Goal: Obtain resource: Download file/media

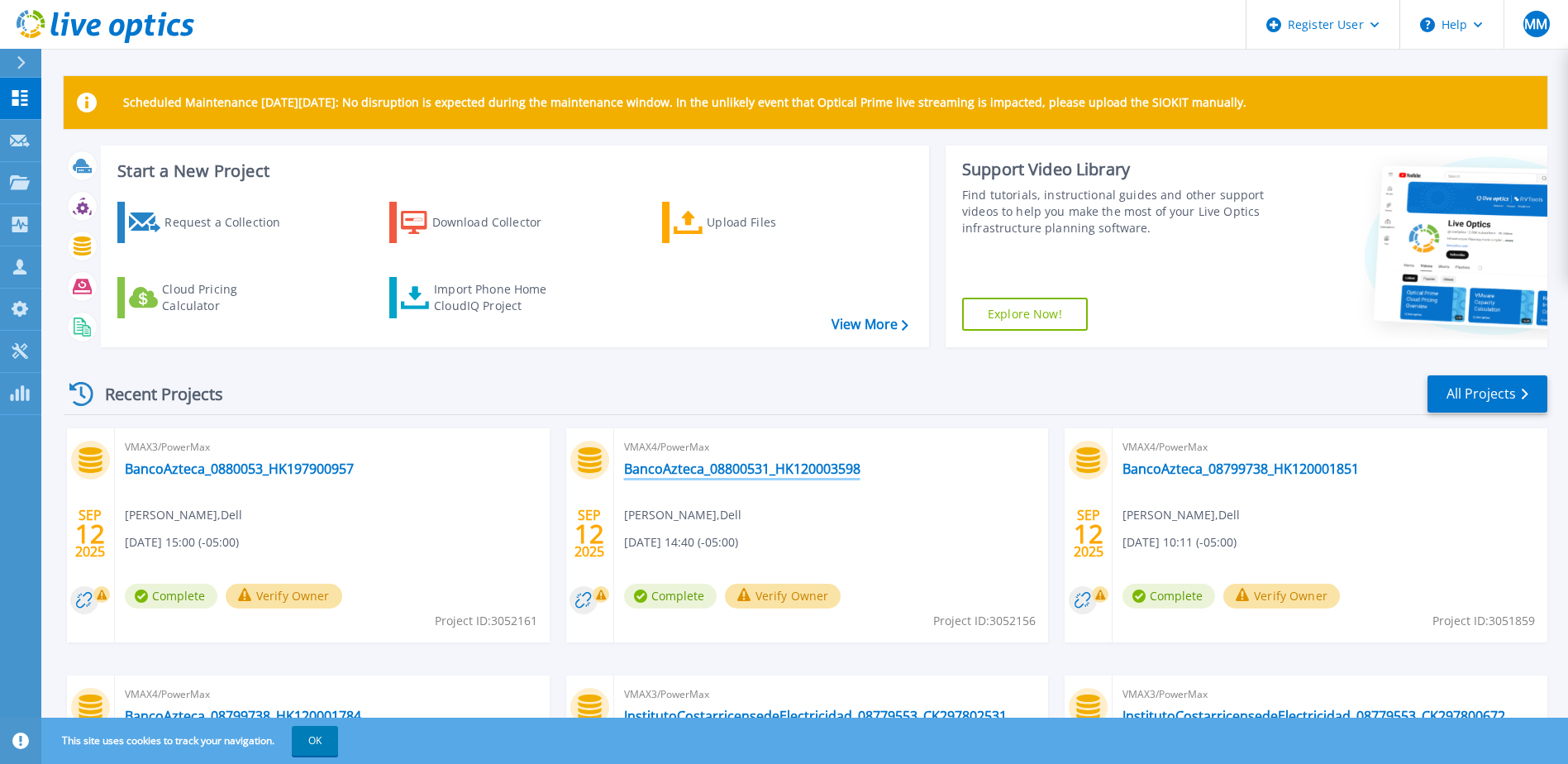
click at [826, 471] on link "BancoAzteca_08800531_HK120003598" at bounding box center [742, 468] width 236 height 17
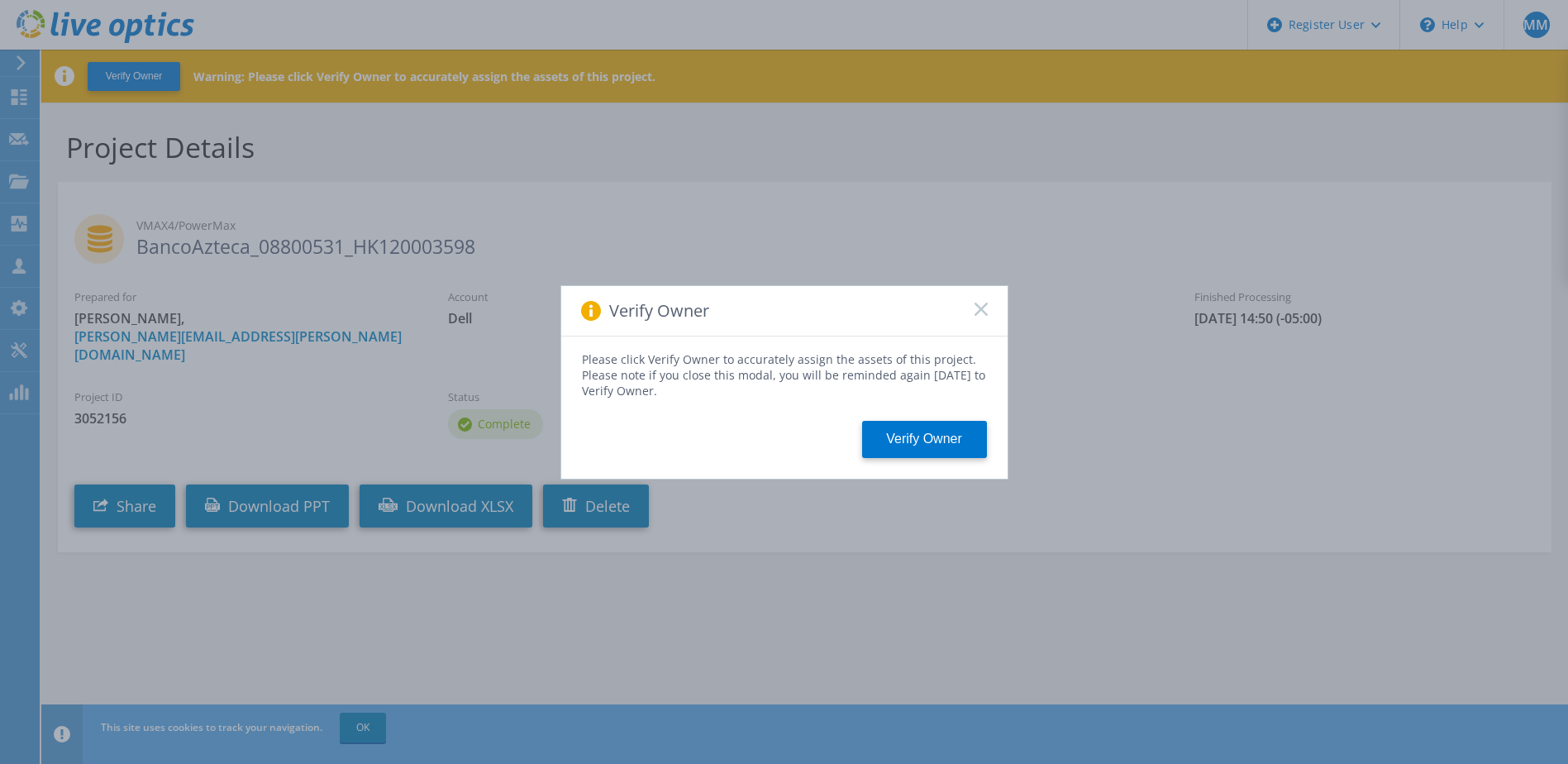
click at [979, 311] on rect at bounding box center [981, 309] width 14 height 14
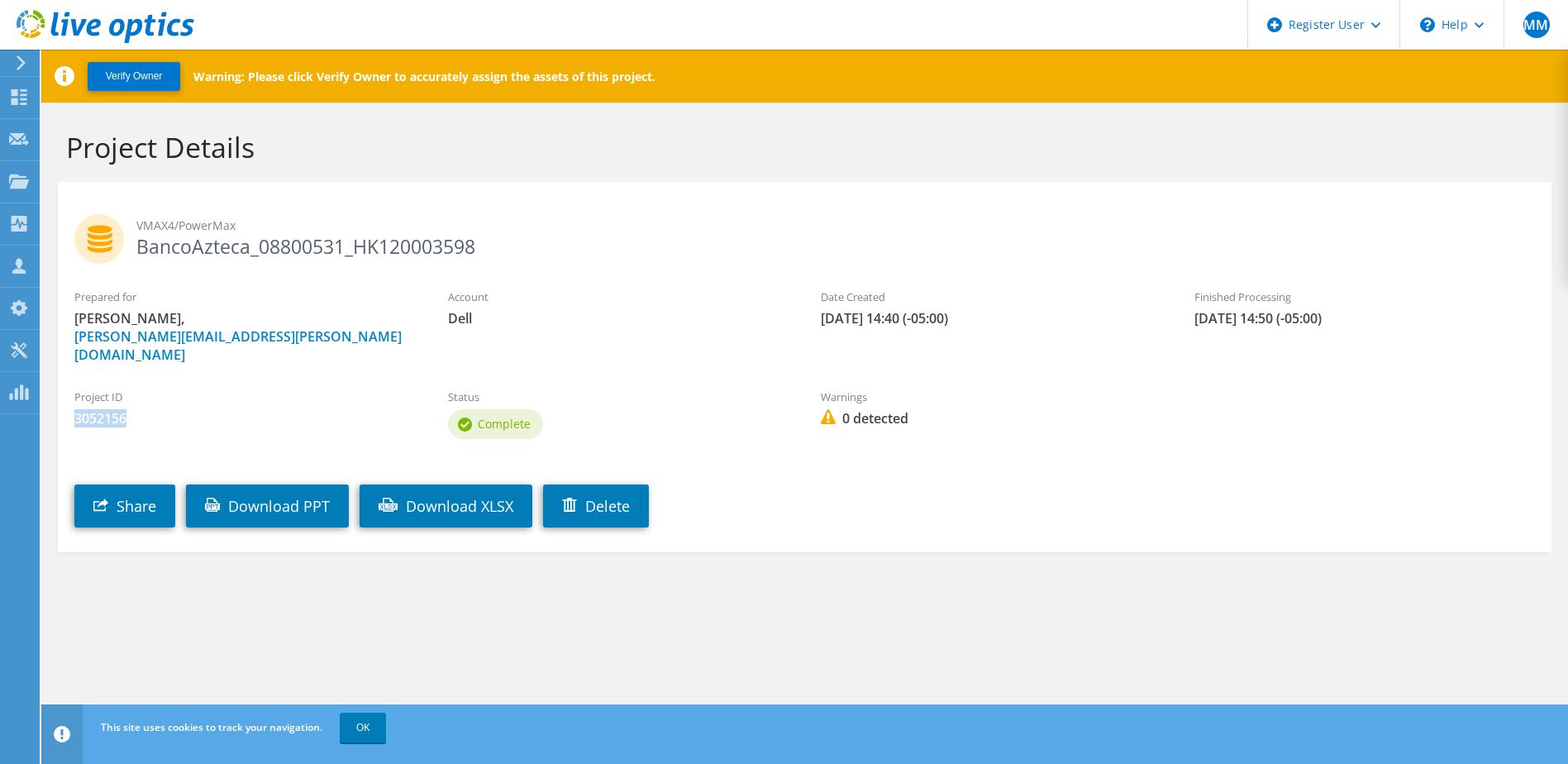
drag, startPoint x: 130, startPoint y: 399, endPoint x: 72, endPoint y: 398, distance: 58.0
click at [72, 398] on div "Project ID 3052156" at bounding box center [244, 408] width 374 height 56
copy span "3052156"
click at [229, 484] on link "Download PPT" at bounding box center [267, 505] width 162 height 43
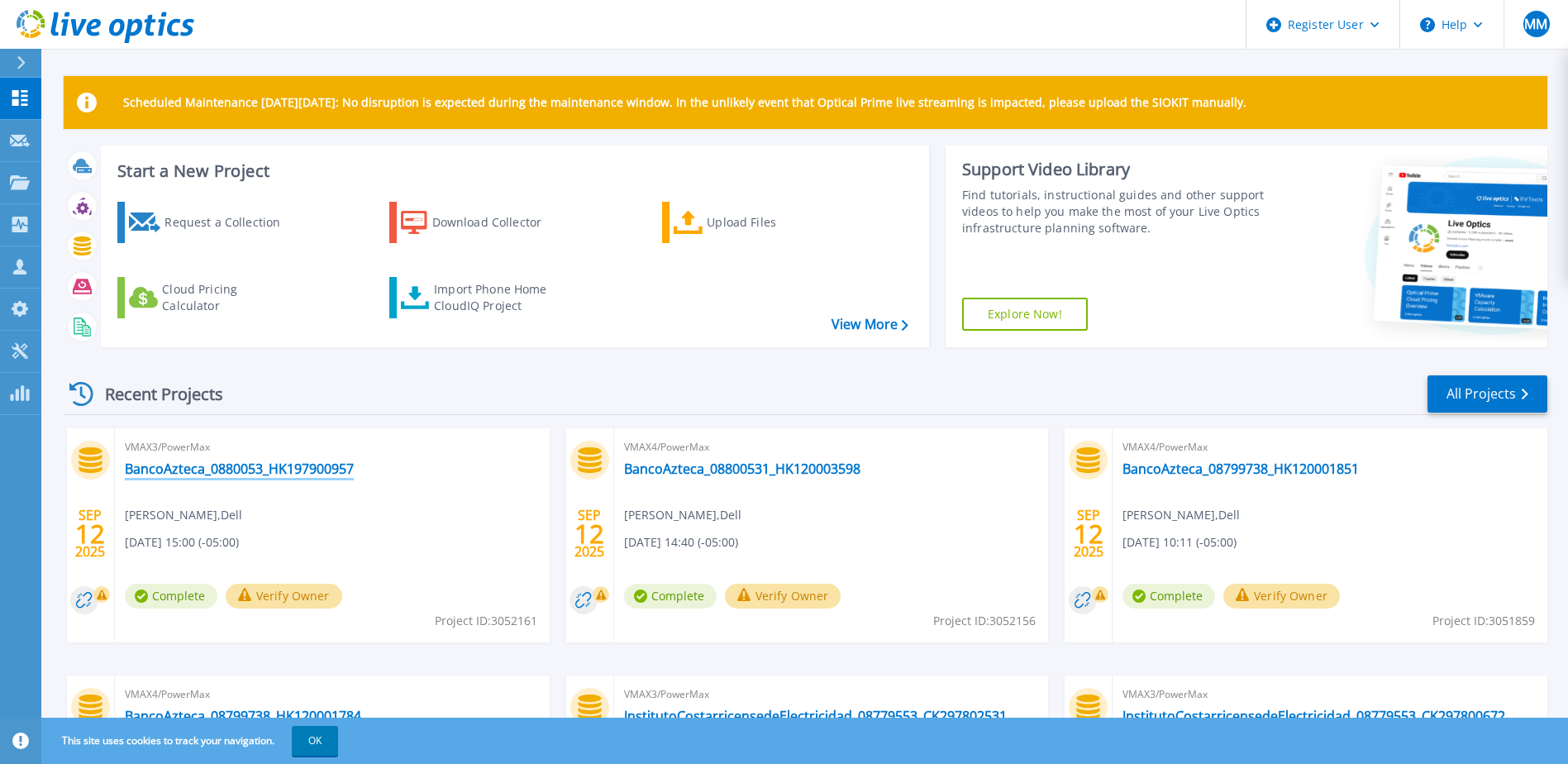
click at [309, 474] on link "BancoAzteca_0880053_HK197900957" at bounding box center [239, 468] width 229 height 17
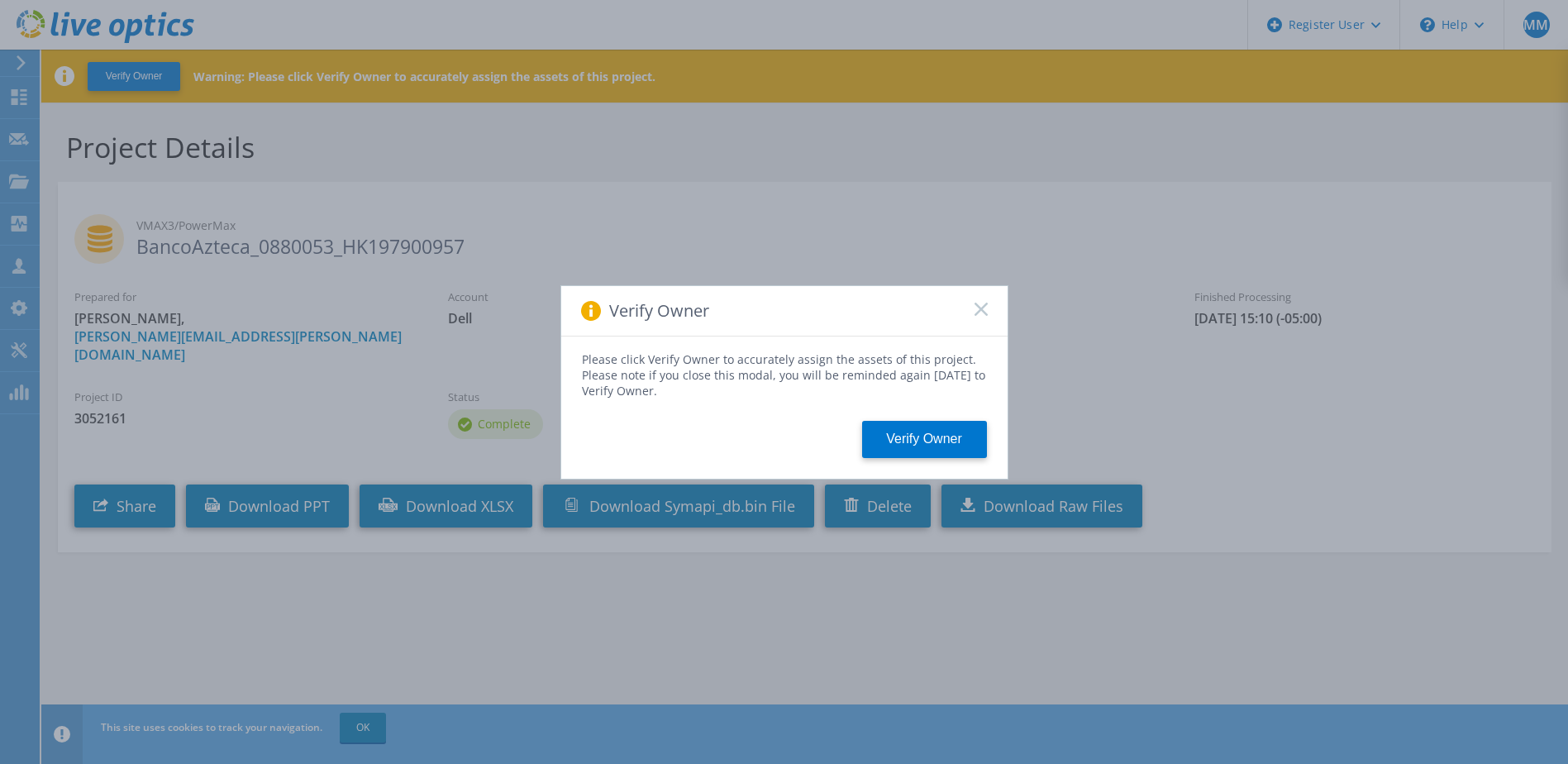
click at [988, 310] on div "Verify Owner" at bounding box center [785, 311] width 446 height 51
click at [981, 310] on rect at bounding box center [981, 309] width 14 height 14
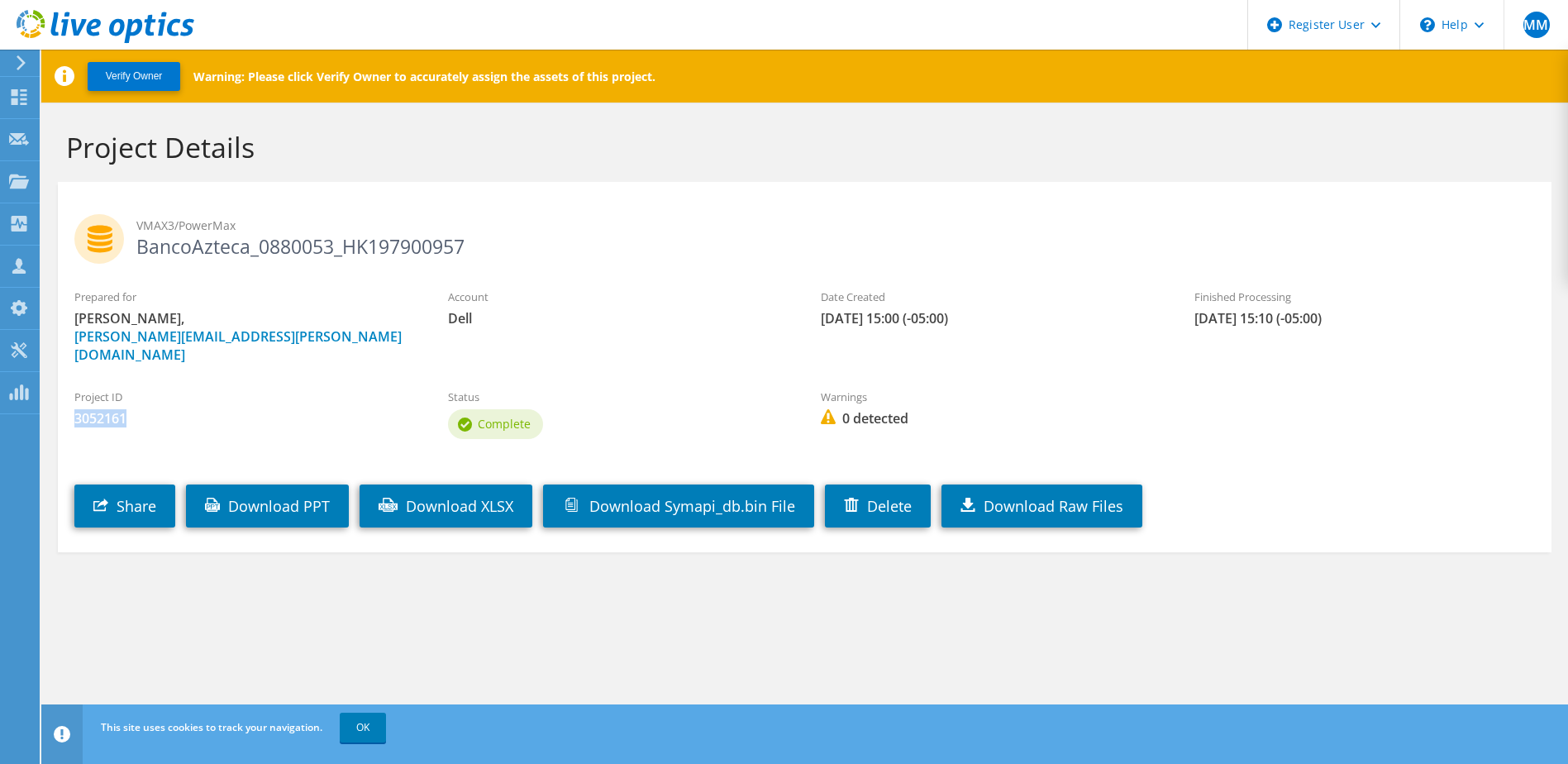
drag, startPoint x: 124, startPoint y: 401, endPoint x: 73, endPoint y: 403, distance: 51.0
click at [73, 403] on div "Project ID 3052161" at bounding box center [244, 408] width 374 height 56
copy span "3052161"
click at [291, 488] on link "Download PPT" at bounding box center [267, 505] width 162 height 43
click at [653, 349] on div "Prepared for Michelle Martinez, Michelle.Martinez@Dell.com Account Dell Date Cr…" at bounding box center [805, 326] width 1494 height 92
